Goal: Task Accomplishment & Management: Use online tool/utility

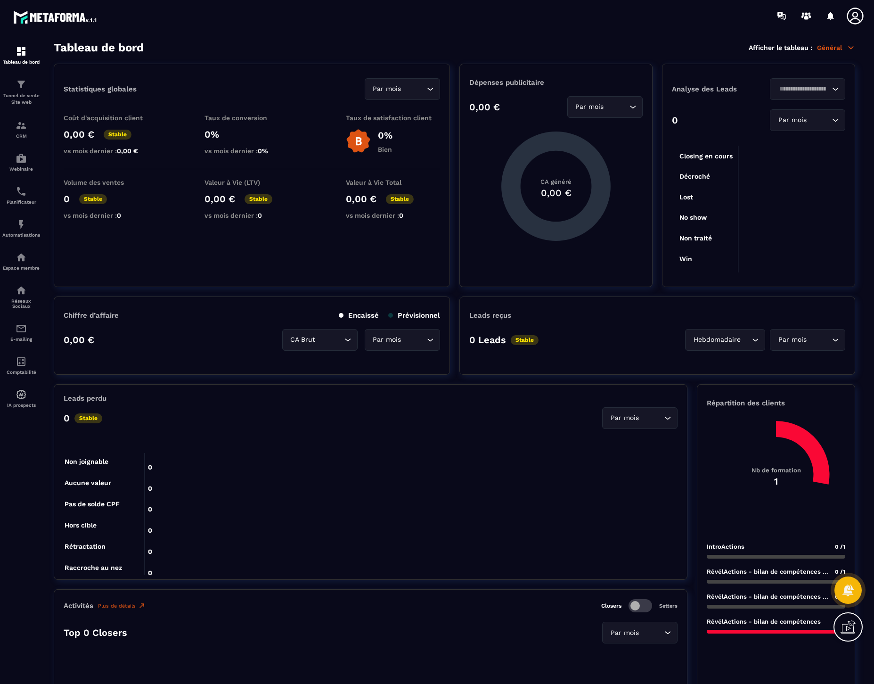
click at [0, 0] on img at bounding box center [0, 0] width 0 height 0
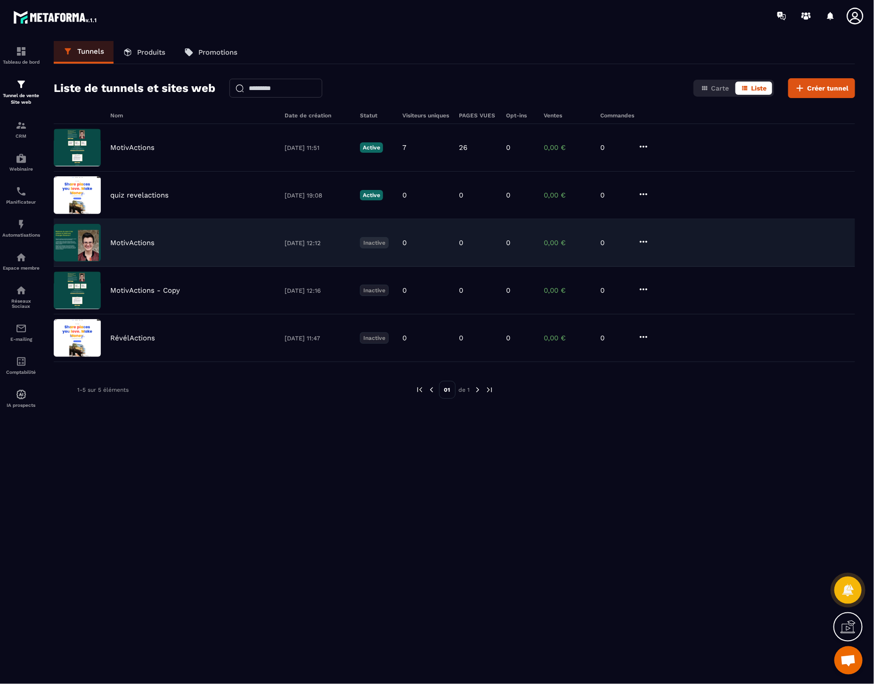
click at [138, 247] on div "MotivActions [DATE] 12:12 Inactive 0 0 0 0,00 € 0" at bounding box center [454, 243] width 801 height 48
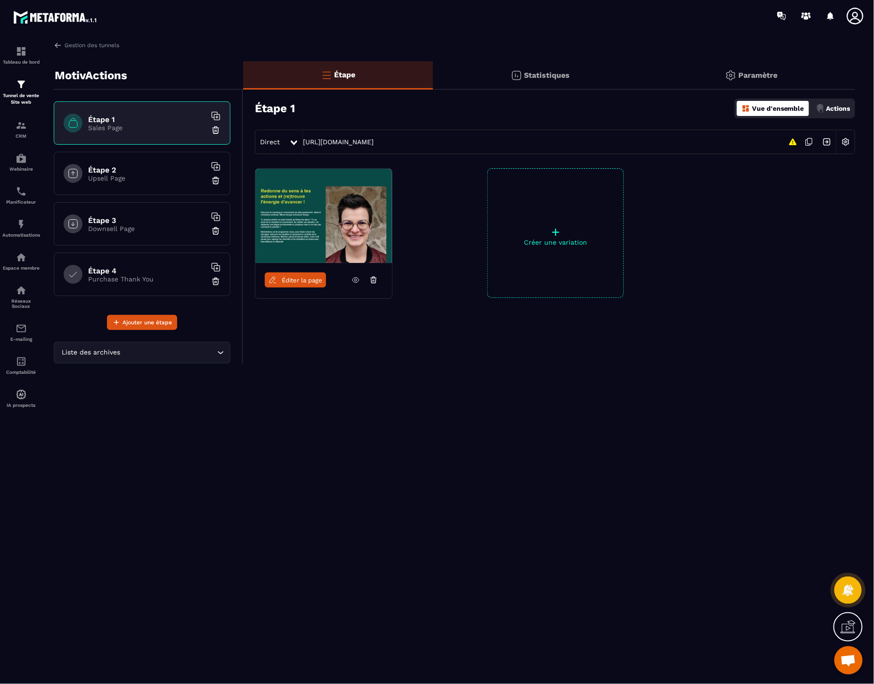
click at [118, 222] on h6 "Étape 3" at bounding box center [147, 220] width 118 height 9
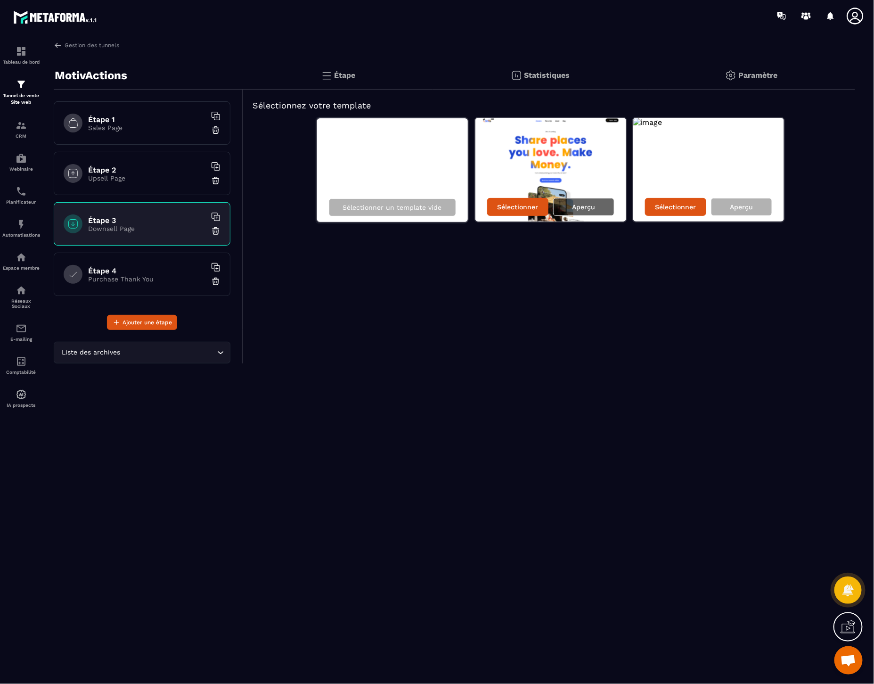
click at [592, 204] on p "Aperçu" at bounding box center [583, 207] width 23 height 8
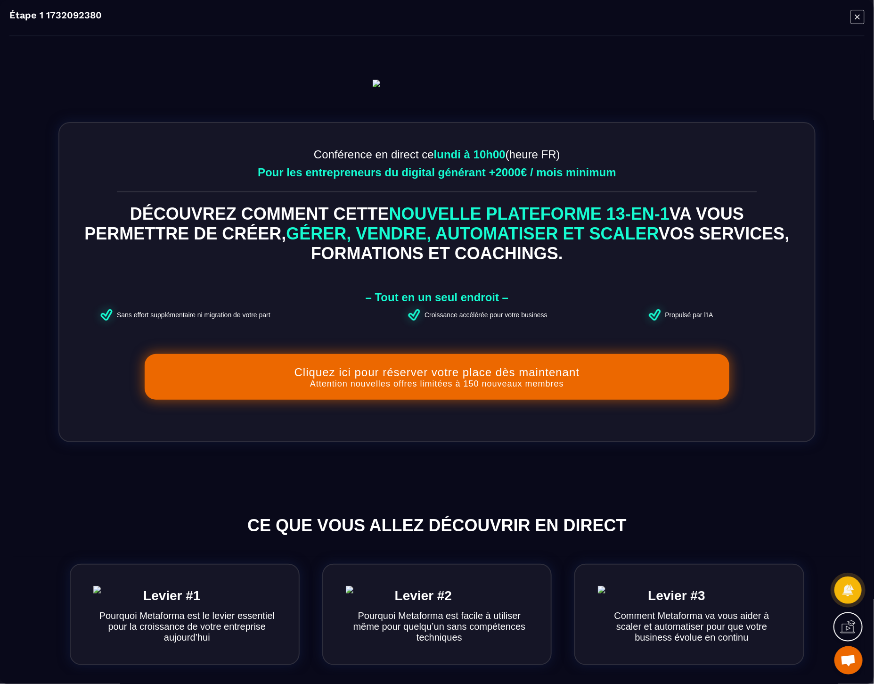
click at [855, 20] on icon "Modal window" at bounding box center [857, 16] width 14 height 15
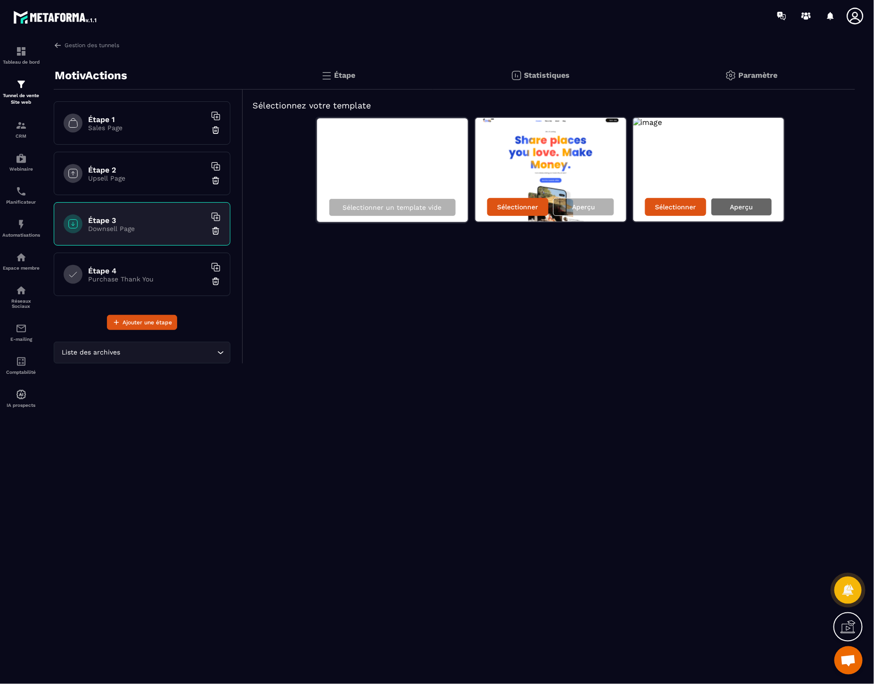
click at [758, 205] on div "Aperçu" at bounding box center [741, 207] width 61 height 18
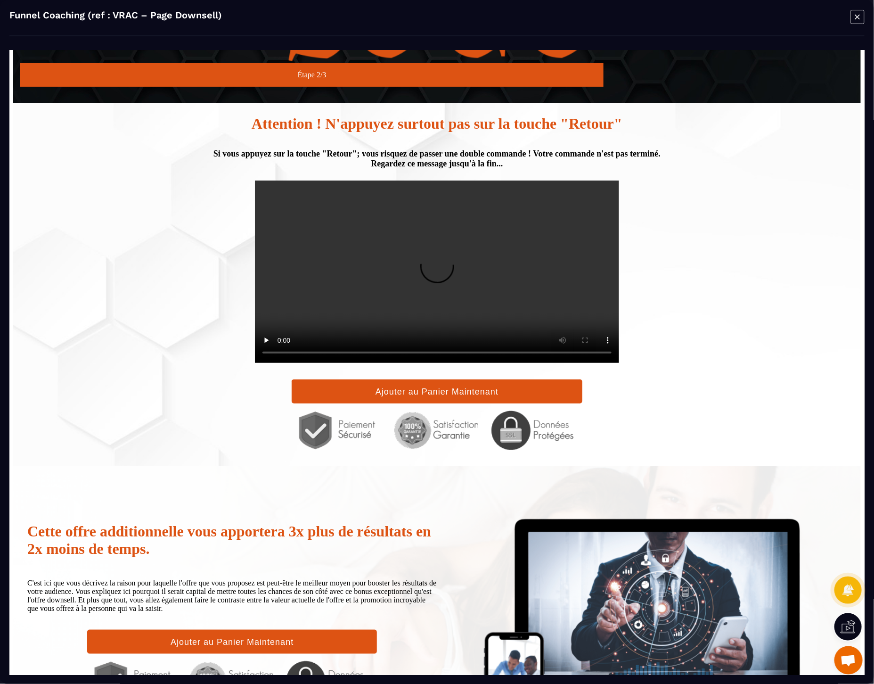
scroll to position [416, 0]
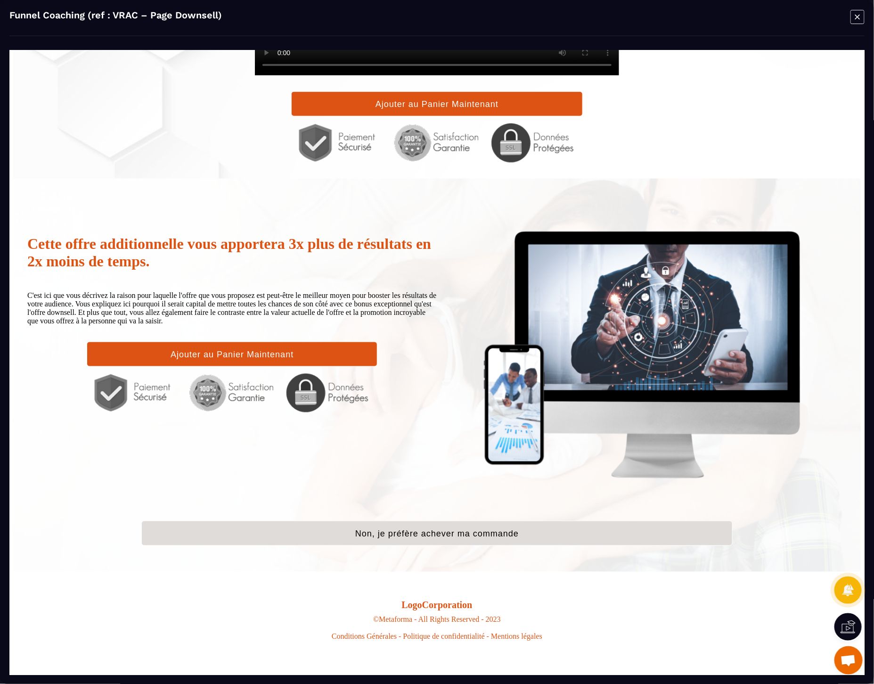
click at [859, 20] on icon "Modal window" at bounding box center [857, 16] width 14 height 15
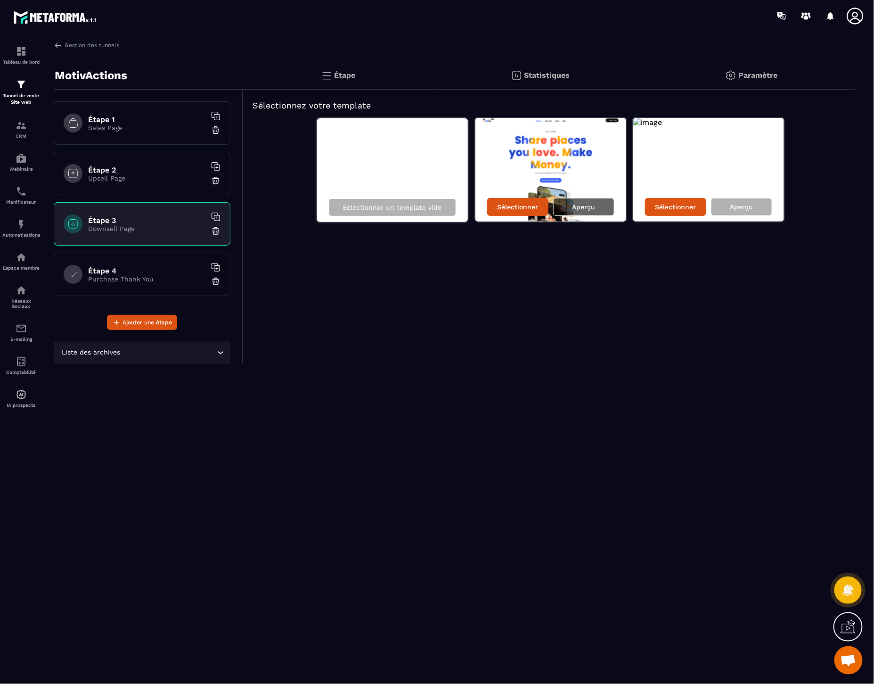
click at [585, 203] on p "Aperçu" at bounding box center [583, 207] width 23 height 8
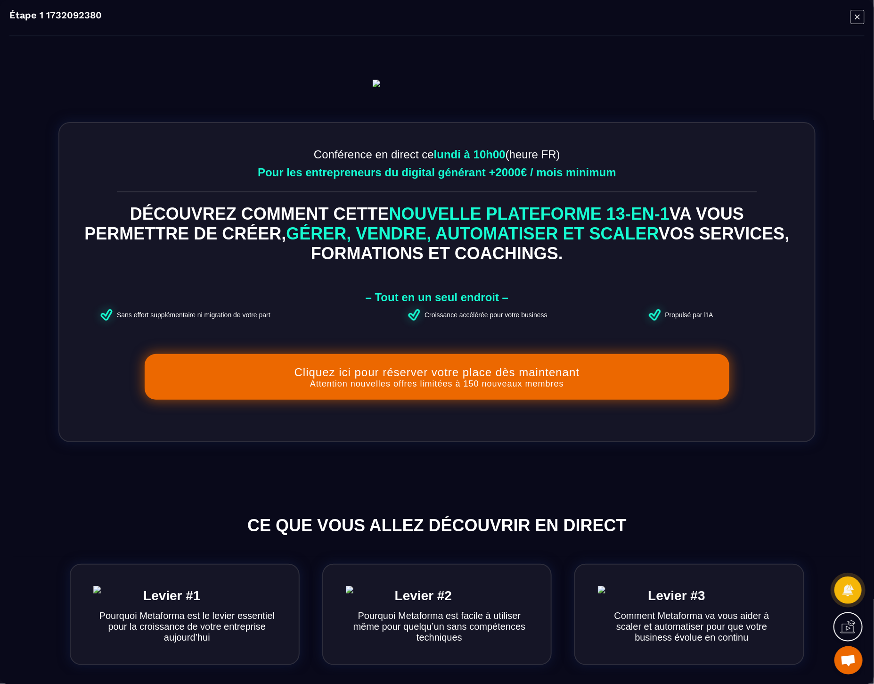
scroll to position [0, 0]
click at [861, 11] on icon "Modal window" at bounding box center [857, 16] width 14 height 15
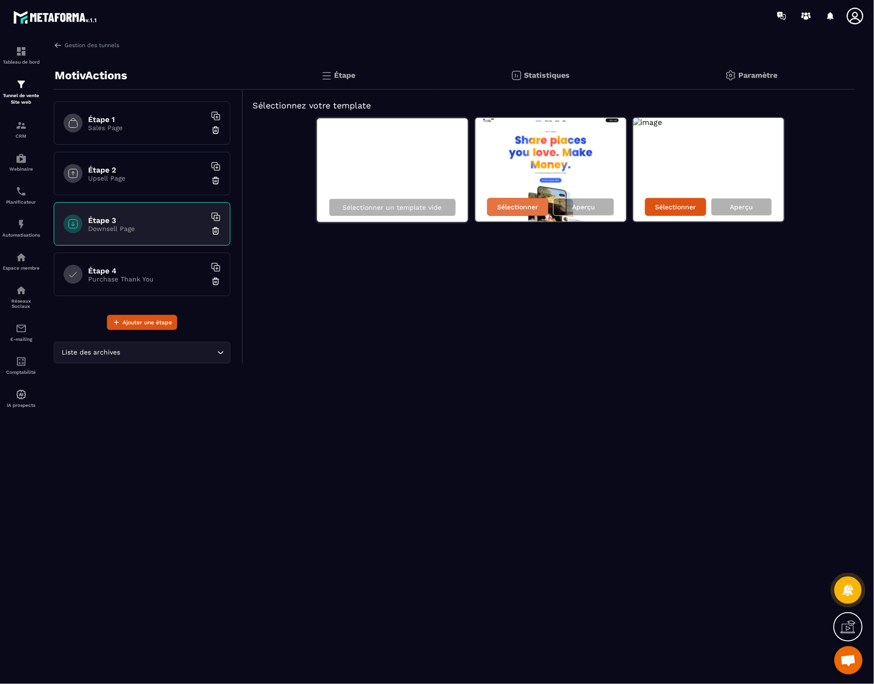
click at [510, 204] on p "Sélectionner" at bounding box center [517, 207] width 41 height 8
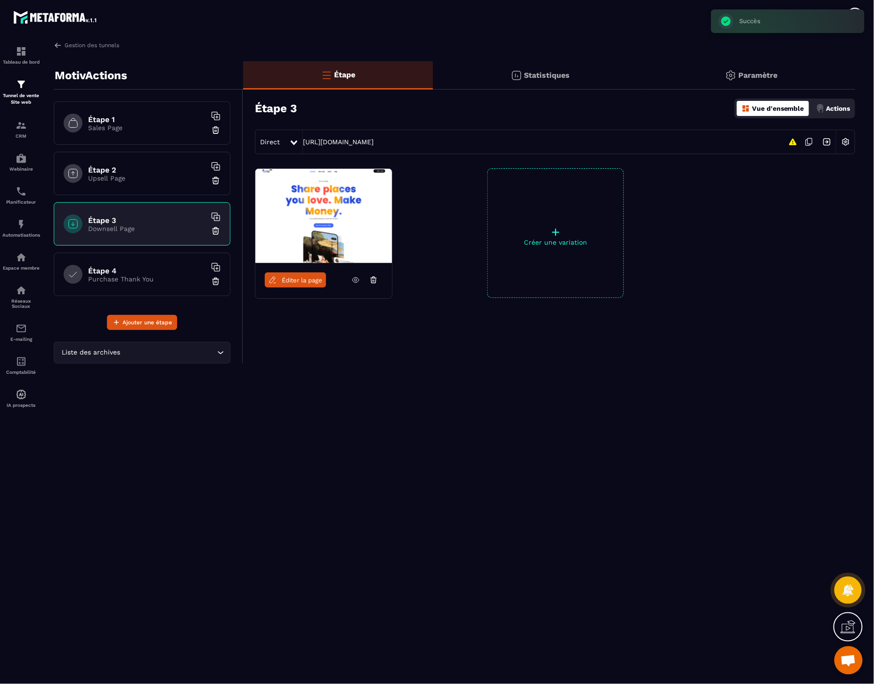
click at [294, 277] on span "Éditer la page" at bounding box center [302, 280] width 41 height 7
